Goal: Task Accomplishment & Management: Manage account settings

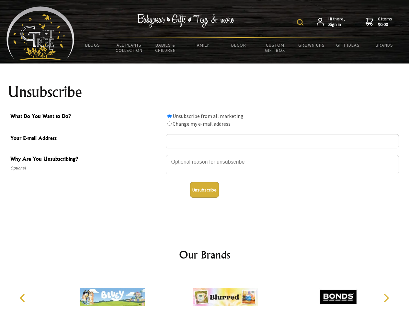
click at [301, 22] on img at bounding box center [300, 22] width 6 height 6
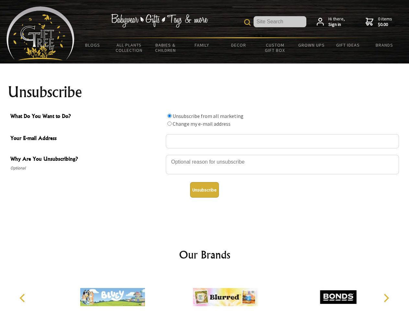
click at [205, 155] on div at bounding box center [282, 165] width 233 height 23
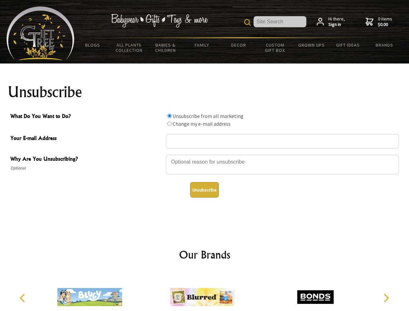
click at [169, 116] on input "What Do You Want to Do?" at bounding box center [170, 116] width 4 height 4
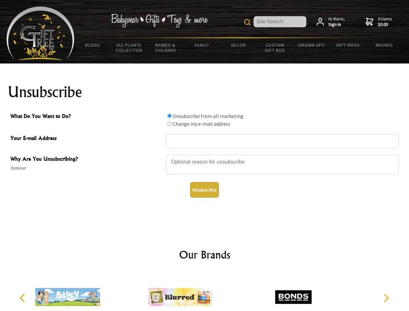
click at [169, 123] on input "What Do You Want to Do?" at bounding box center [170, 124] width 4 height 4
radio input "true"
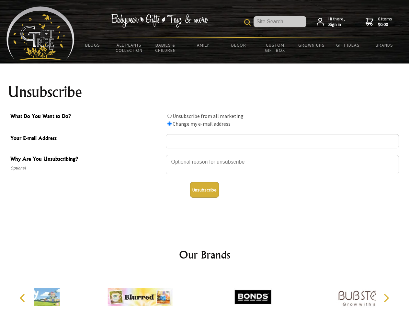
click at [205, 190] on button "Unsubscribe" at bounding box center [204, 190] width 29 height 16
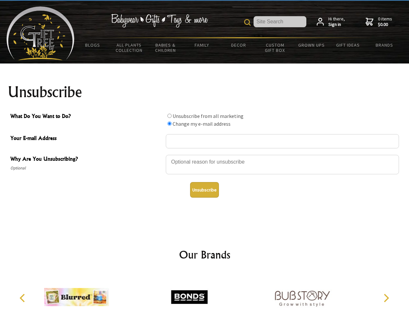
click at [23, 298] on icon "Previous" at bounding box center [23, 298] width 8 height 8
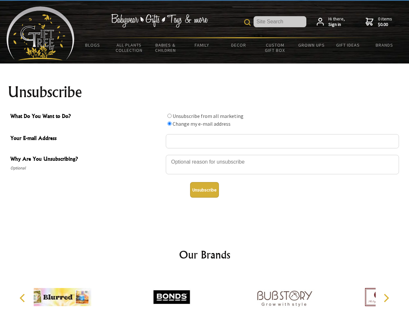
click at [386, 298] on icon "Next" at bounding box center [386, 298] width 8 height 8
